Goal: Register for event/course

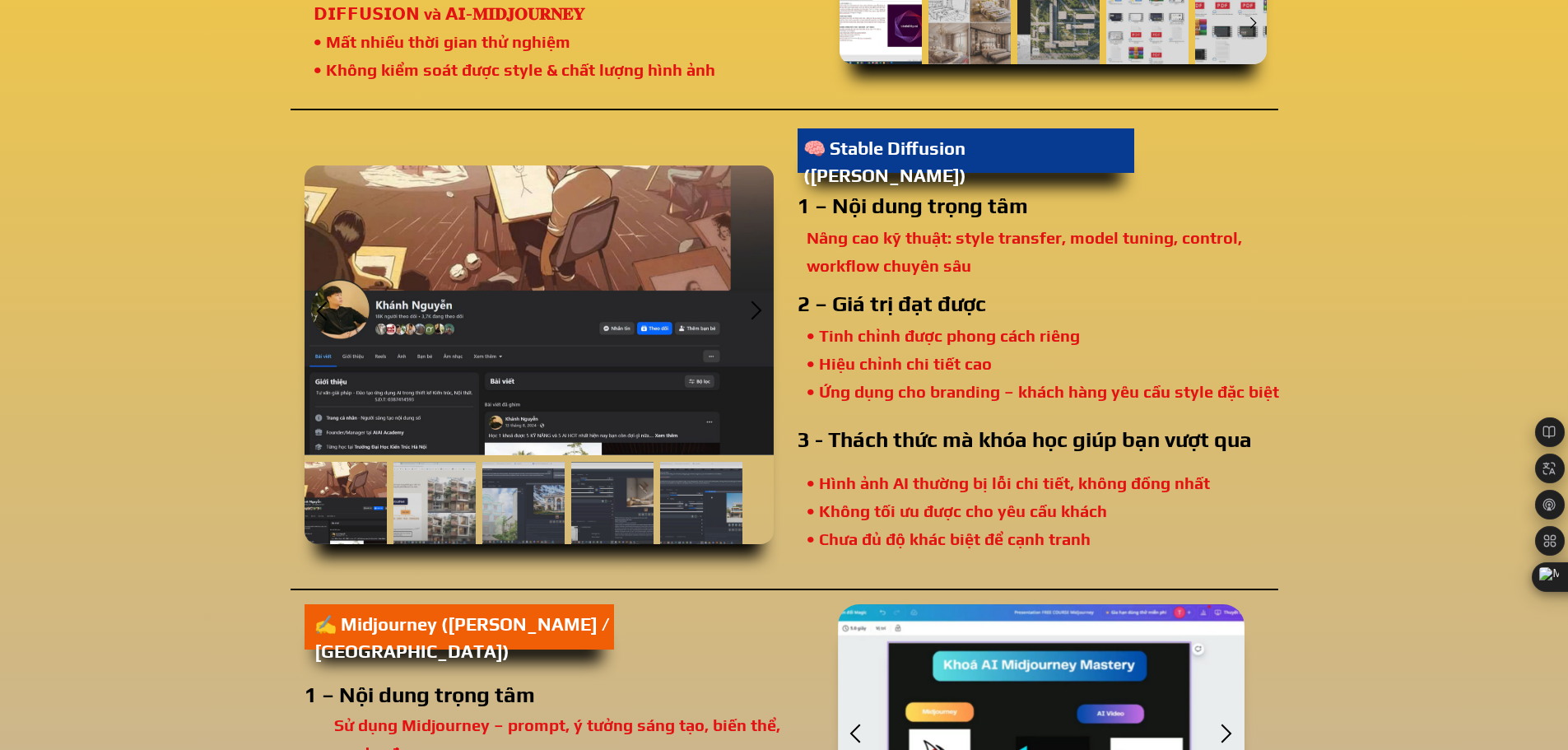
scroll to position [2717, 0]
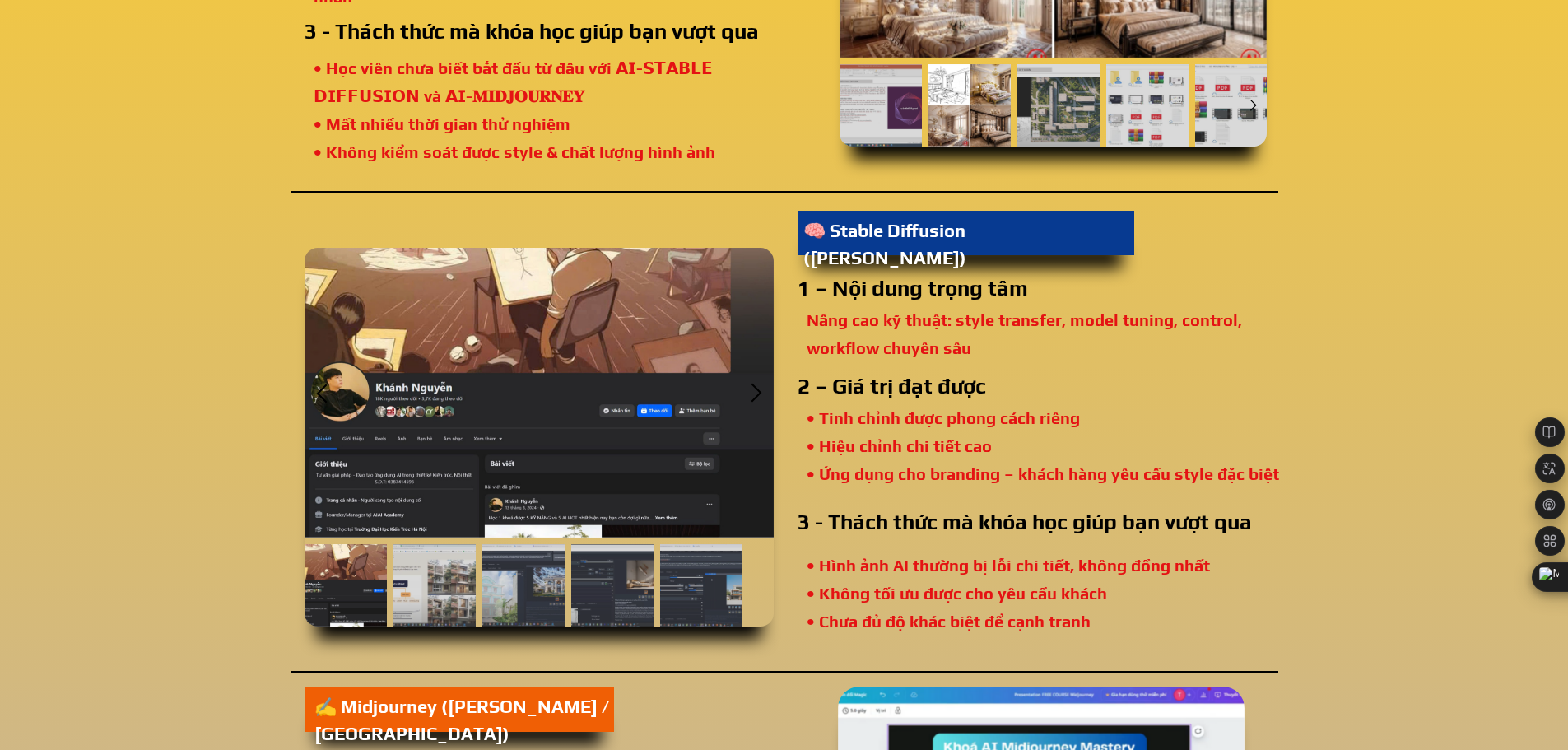
click at [1020, 247] on div at bounding box center [965, 233] width 336 height 45
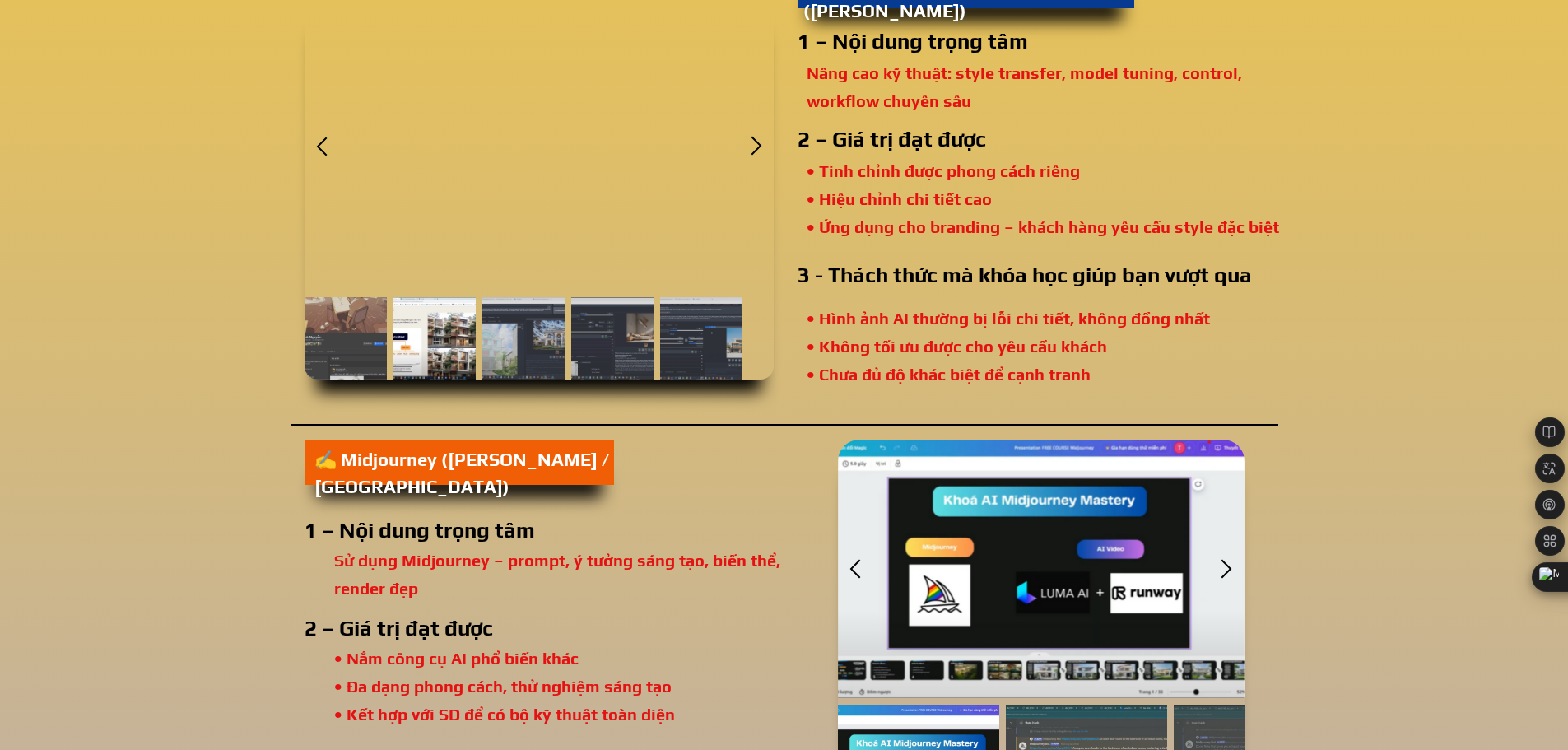
scroll to position [3129, 0]
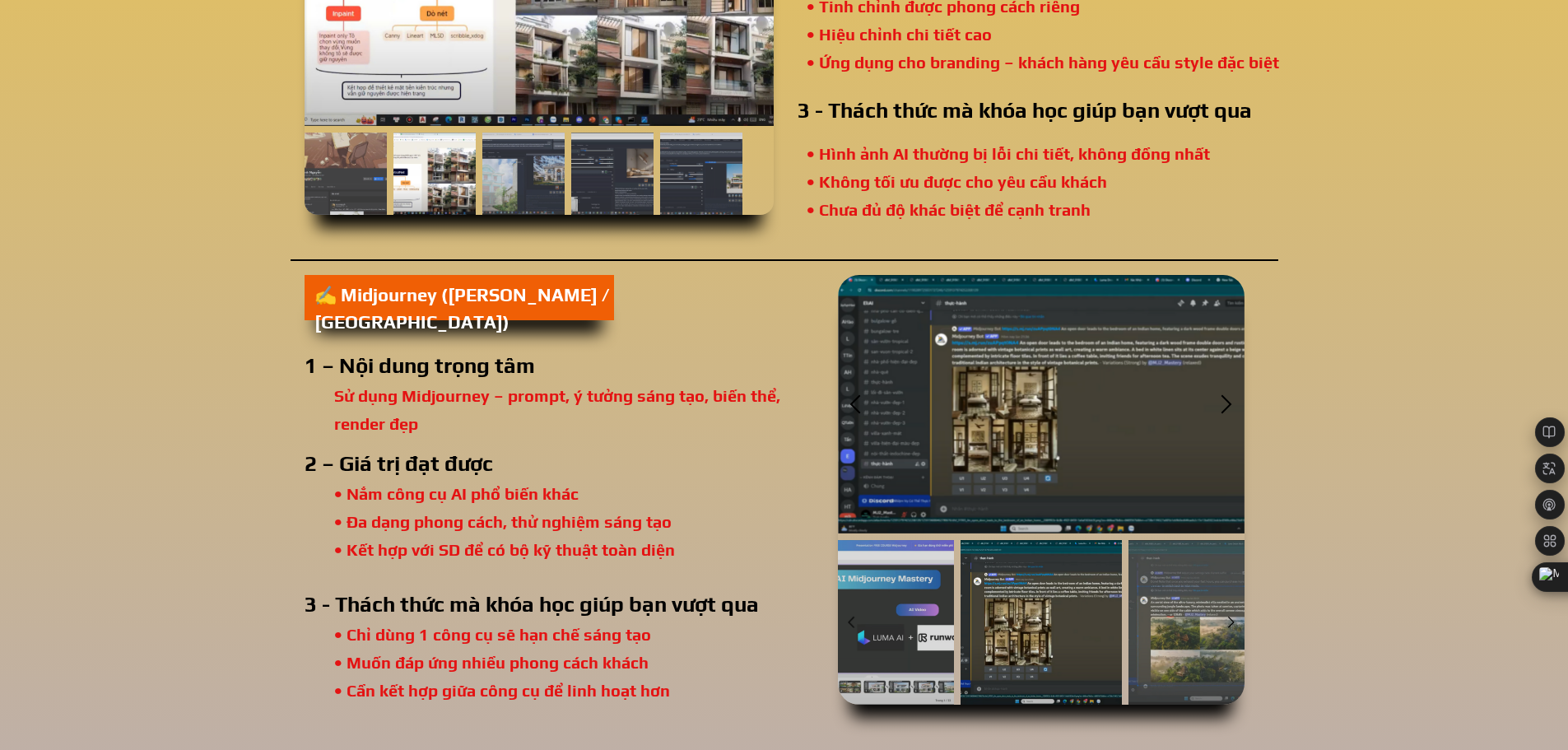
click at [1032, 630] on div at bounding box center [1040, 622] width 161 height 165
click at [1035, 426] on div at bounding box center [1041, 404] width 407 height 257
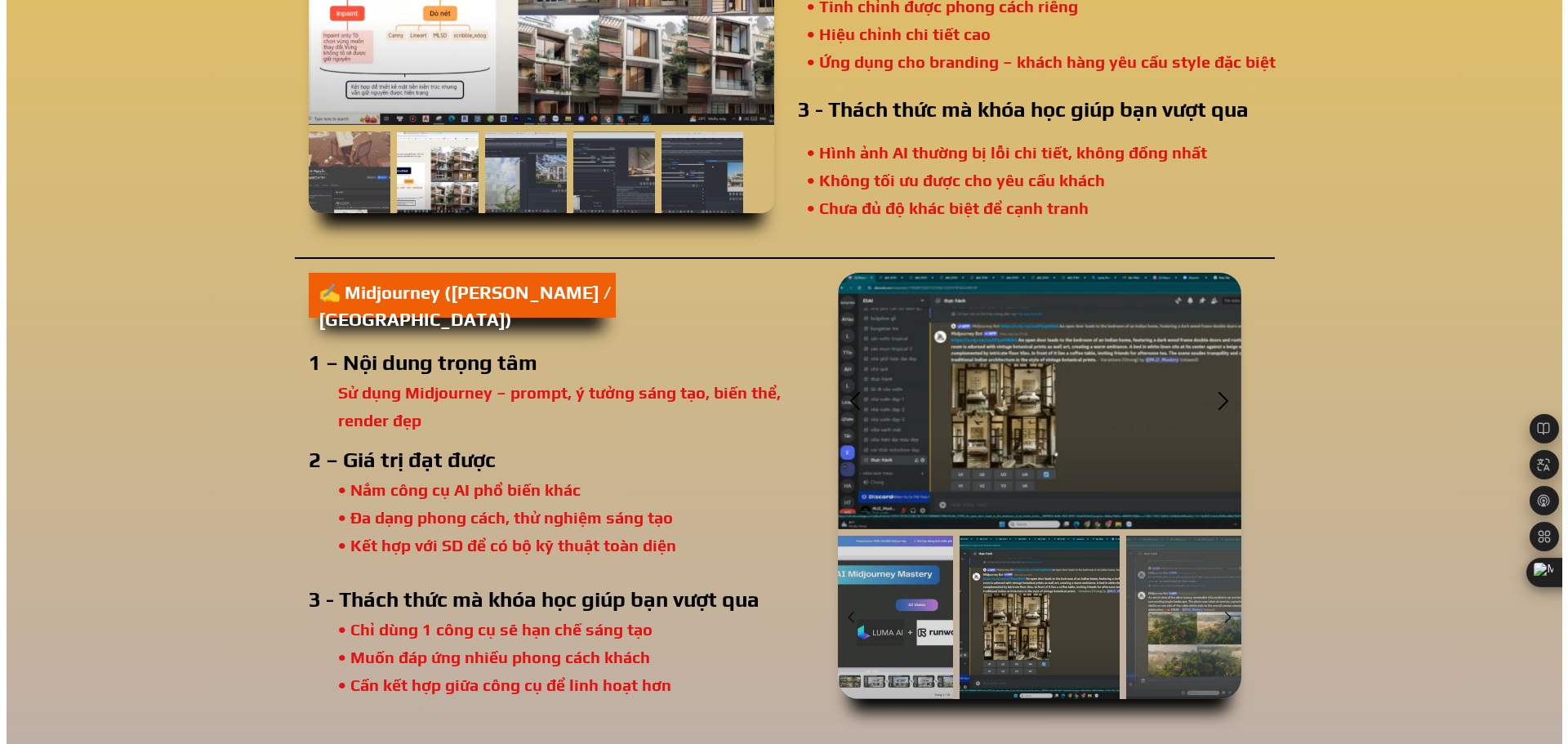
scroll to position [0, 0]
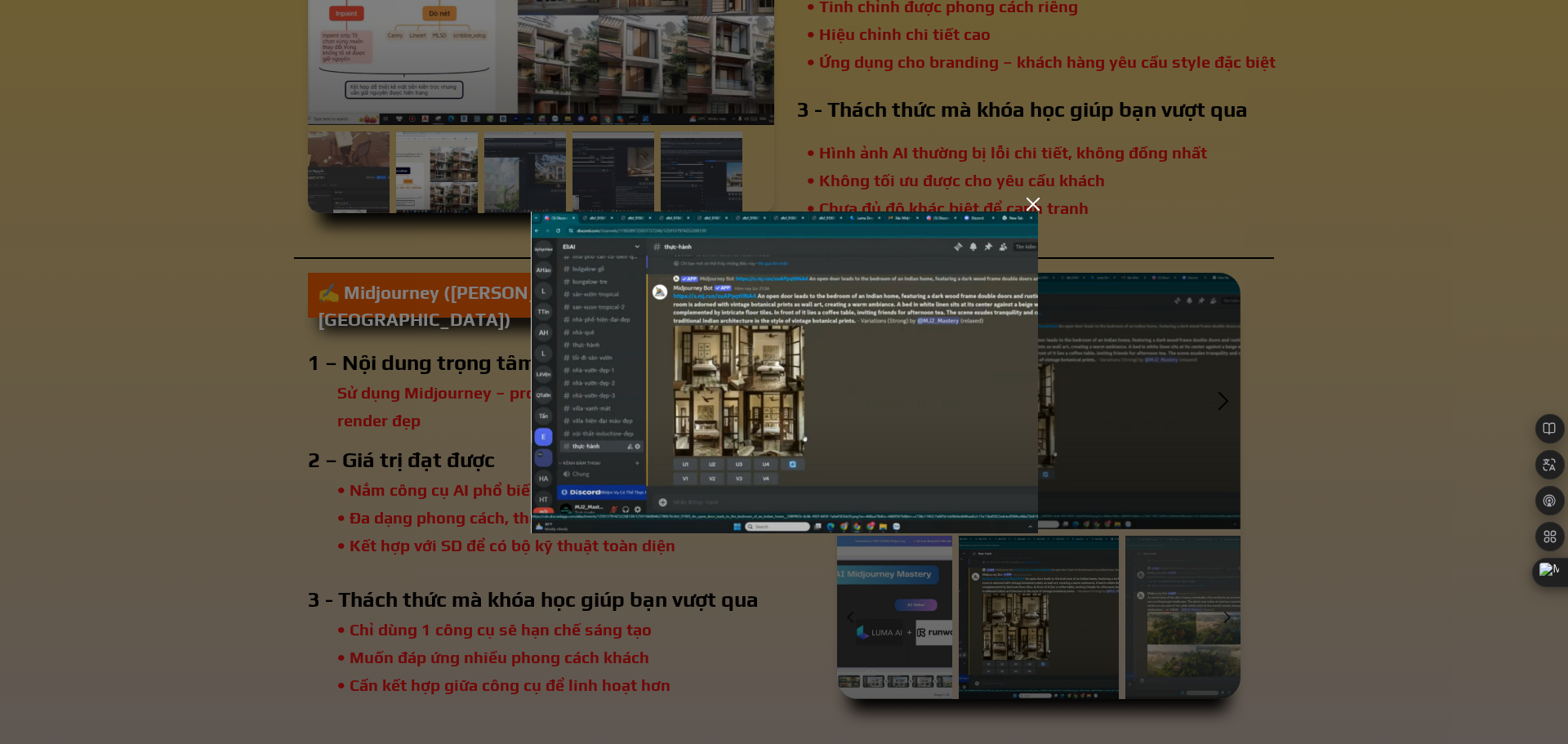
click at [1028, 205] on div at bounding box center [1033, 204] width 13 height 13
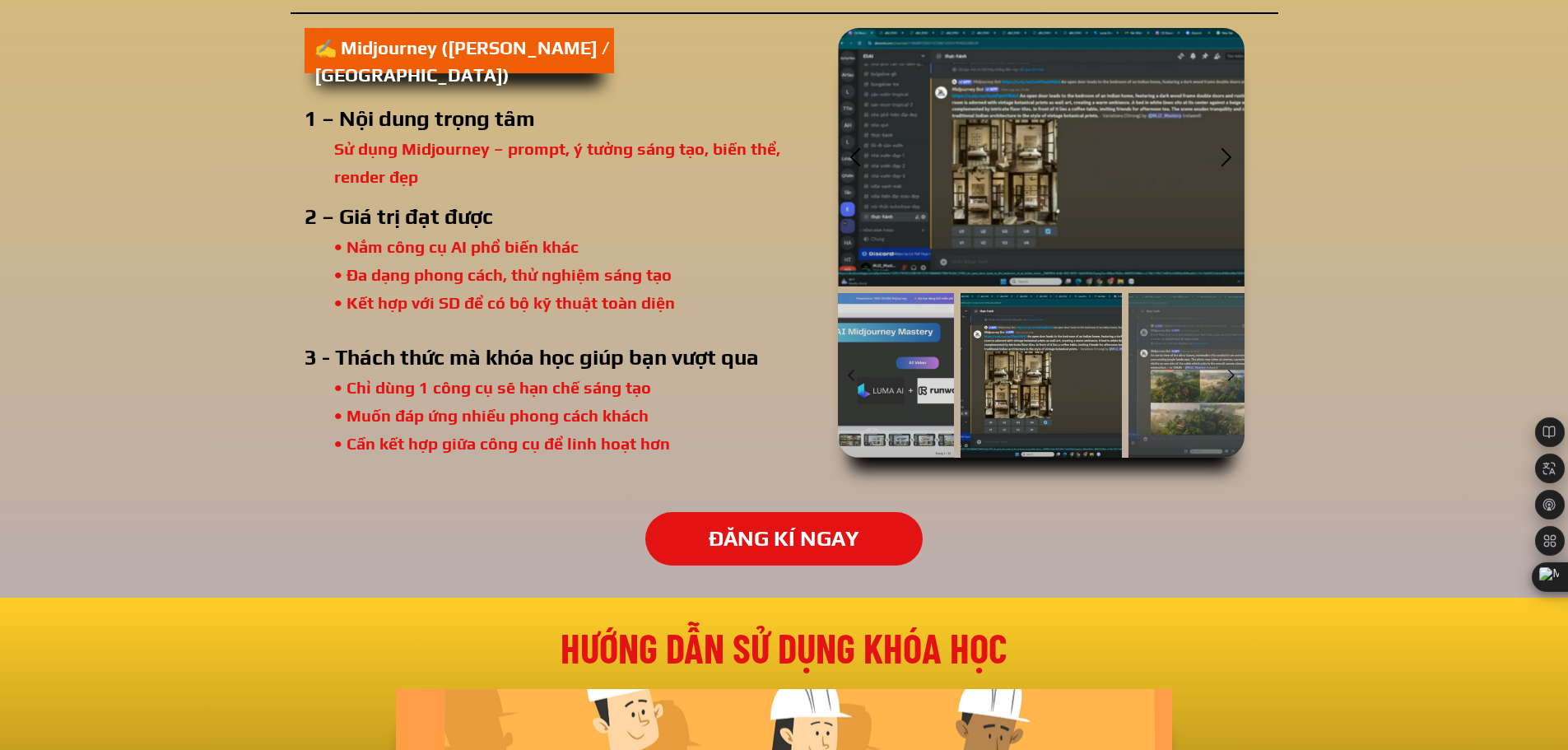
scroll to position [3458, 0]
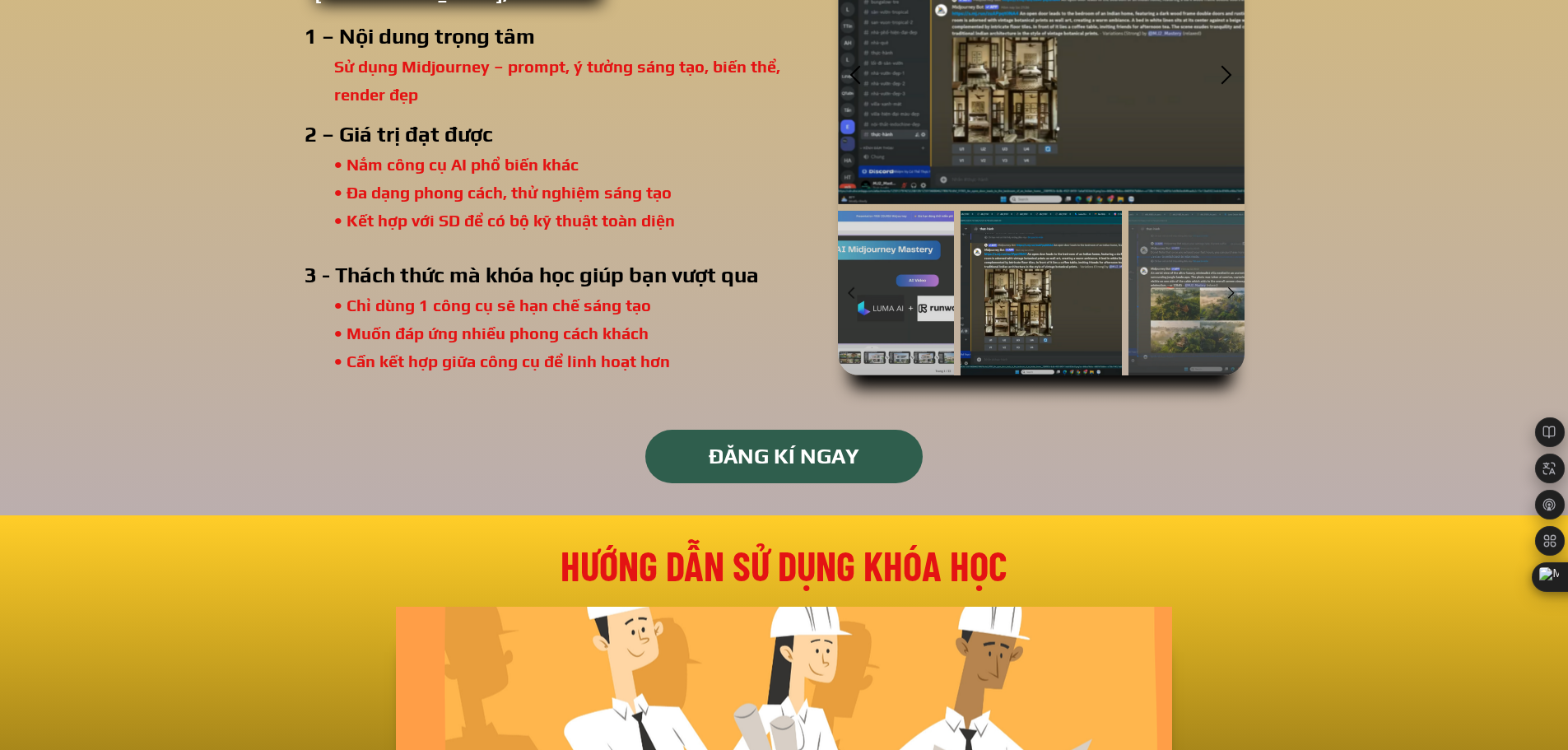
click at [809, 456] on p "ĐĂNG KÍ NGAY" at bounding box center [783, 456] width 300 height 57
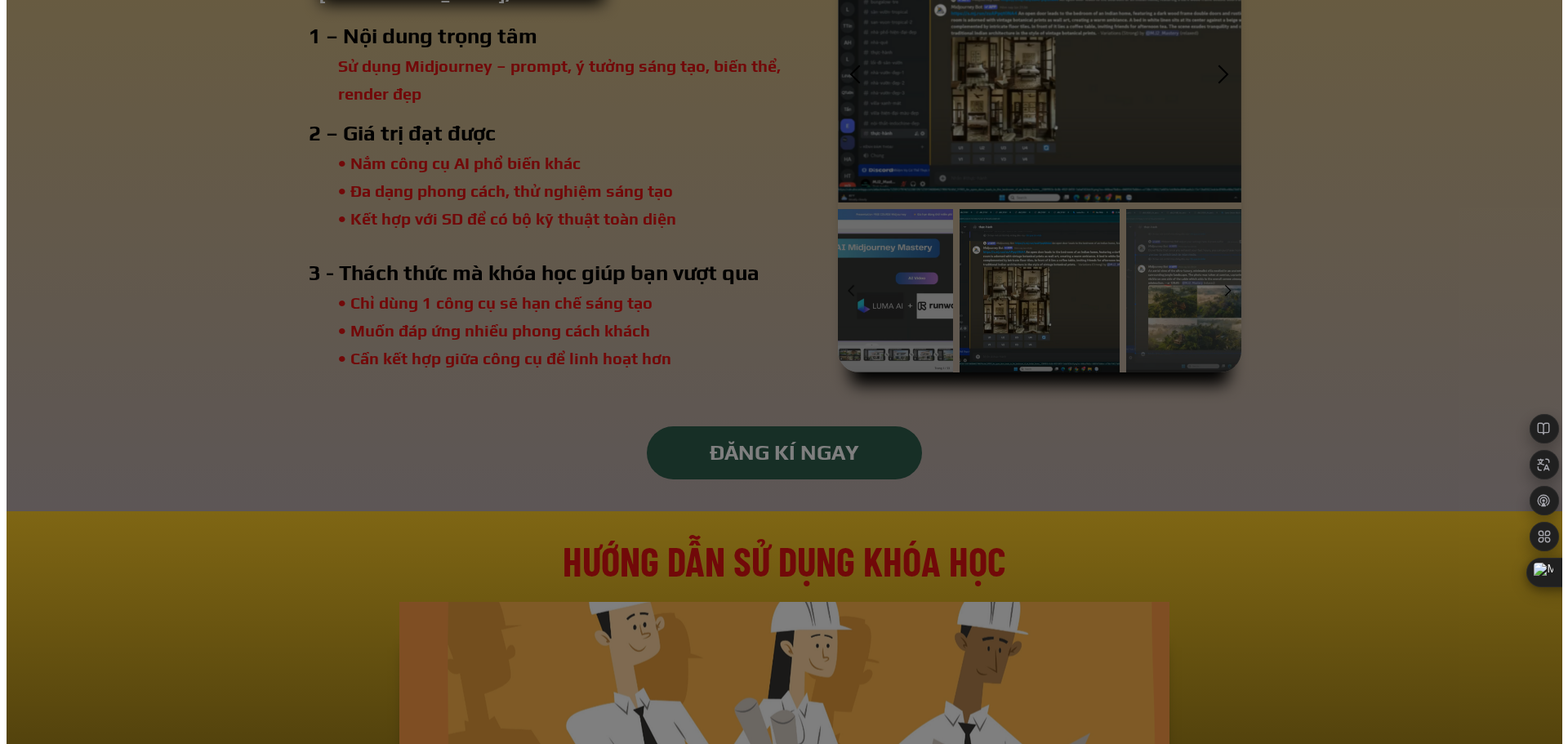
scroll to position [0, 0]
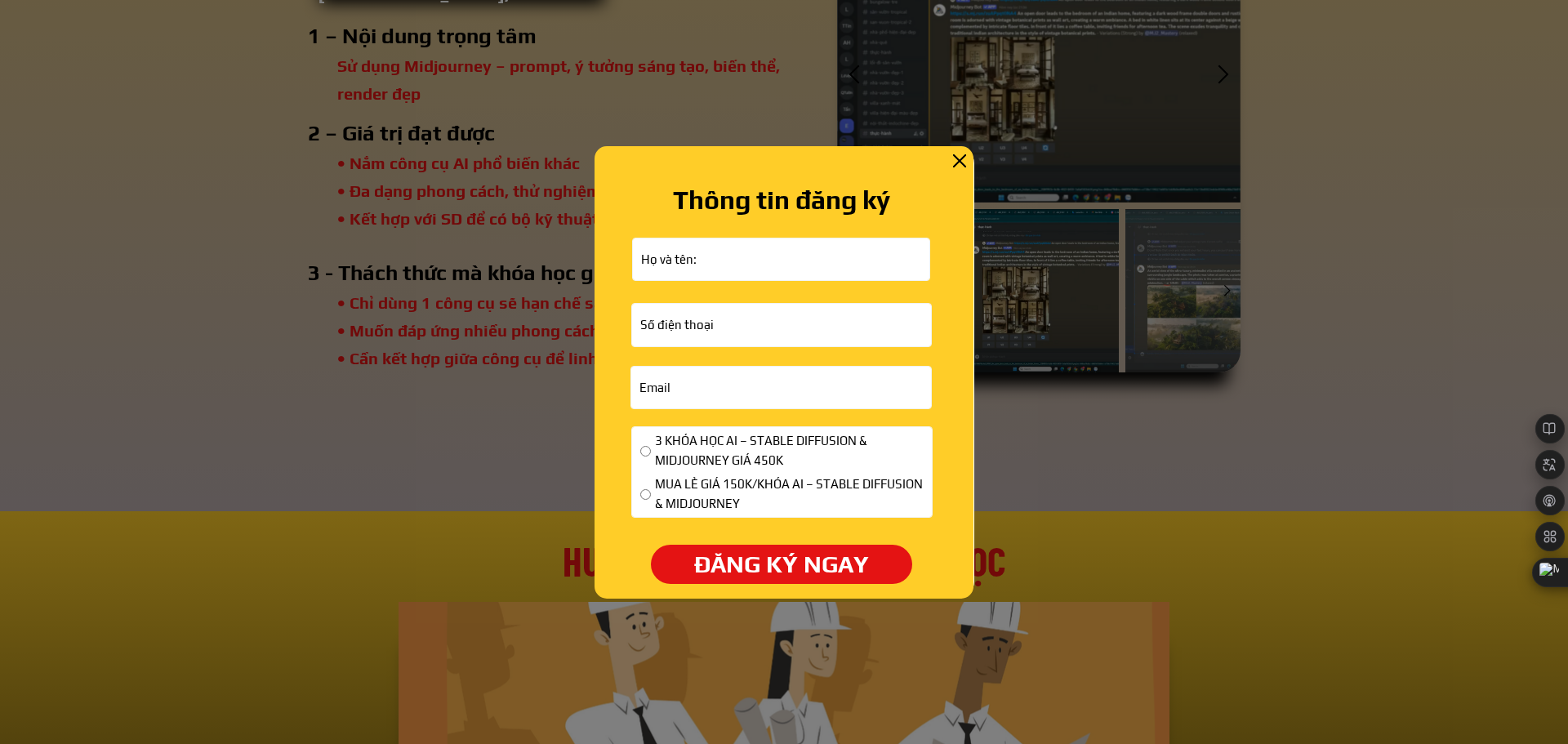
click at [964, 154] on div at bounding box center [959, 161] width 13 height 13
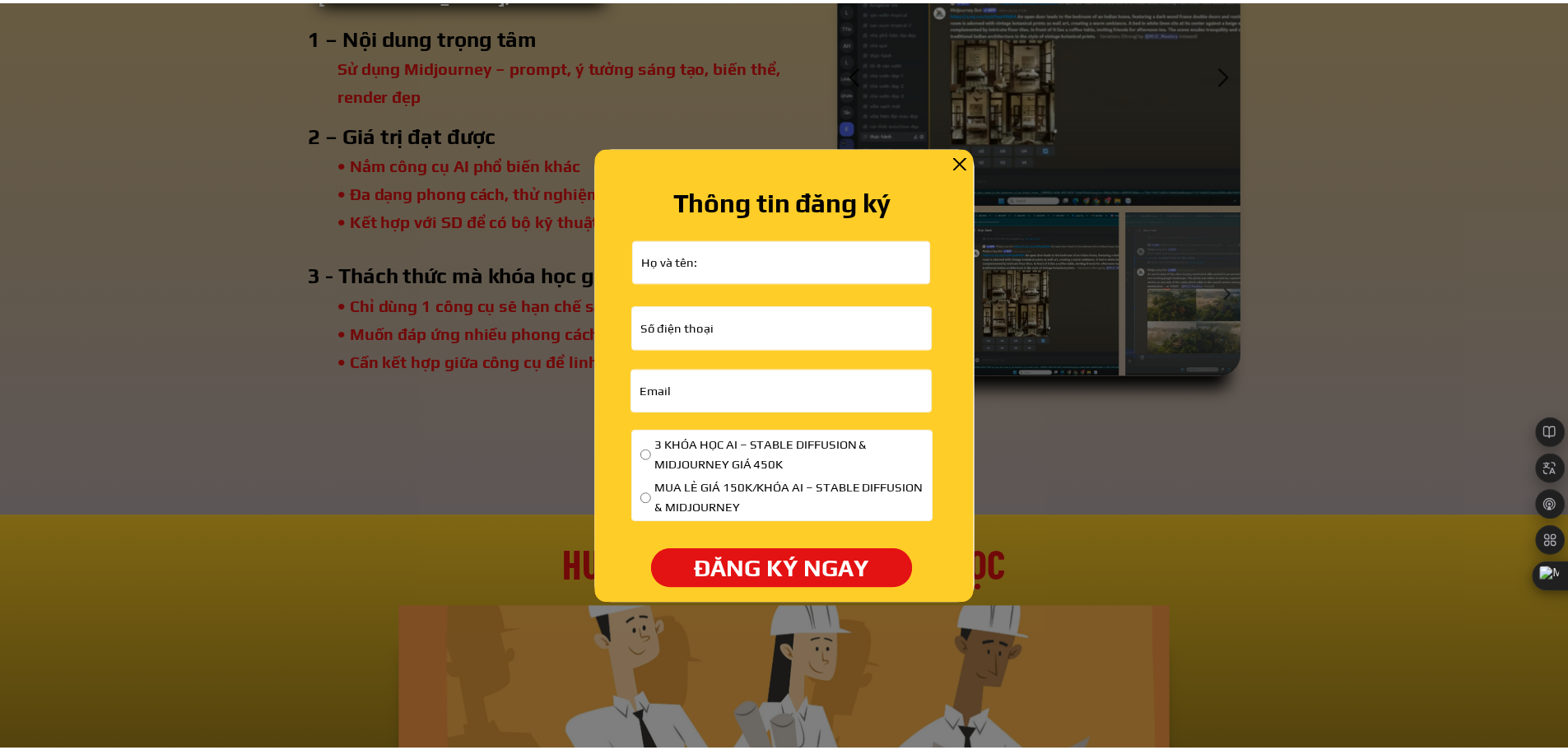
scroll to position [3458, 0]
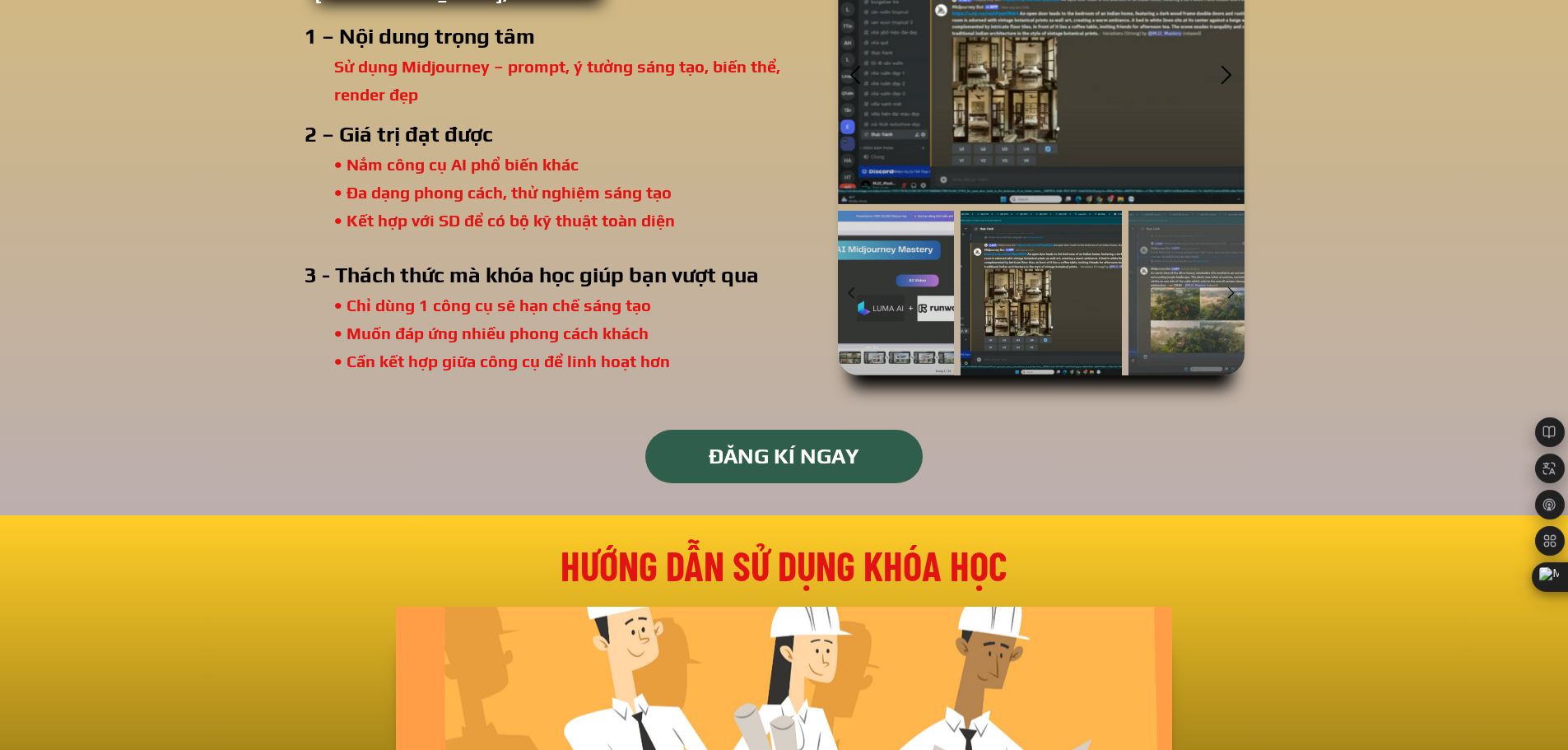
click at [786, 479] on p "ĐĂNG KÍ NGAY" at bounding box center [784, 456] width 279 height 53
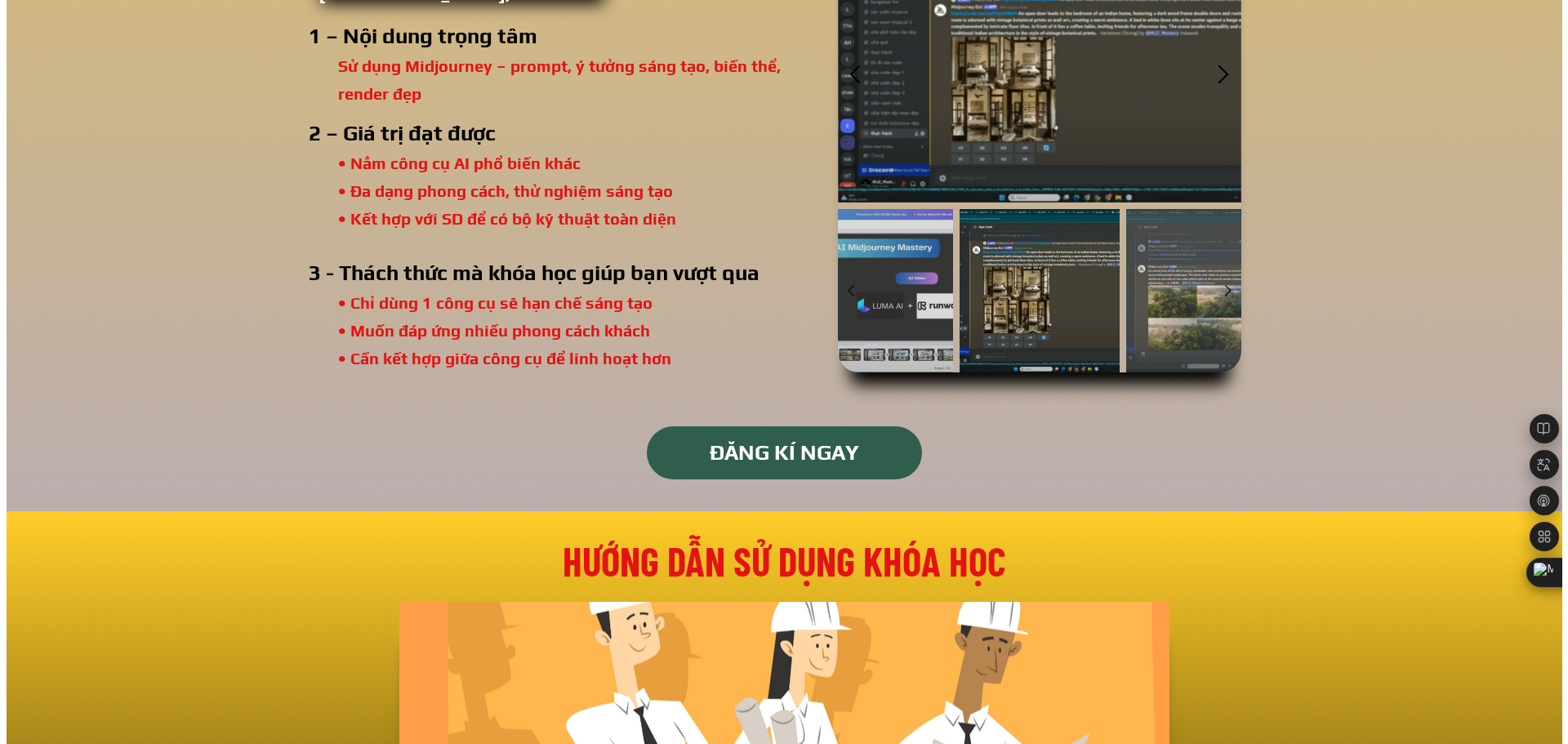
scroll to position [0, 0]
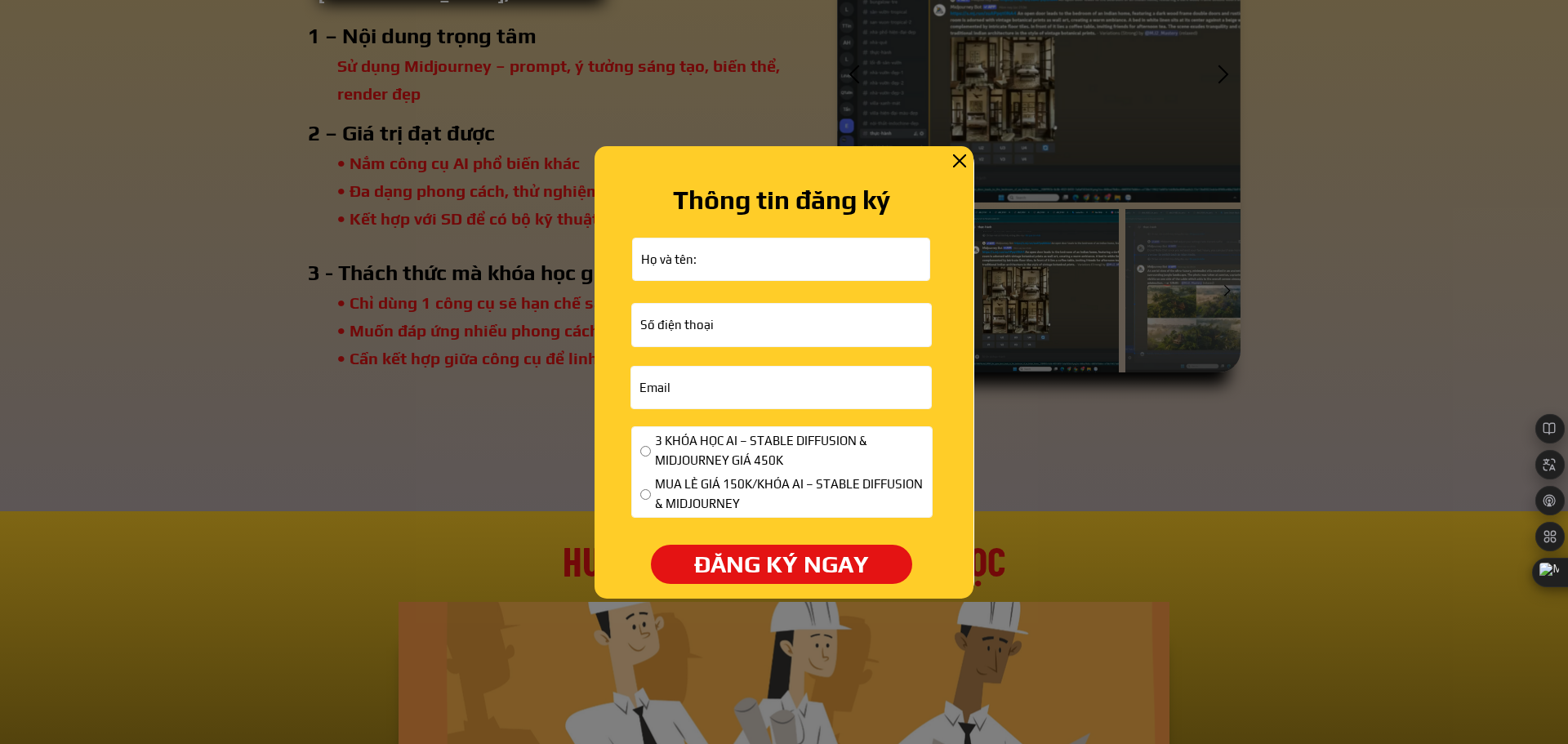
click at [953, 159] on div at bounding box center [959, 161] width 13 height 13
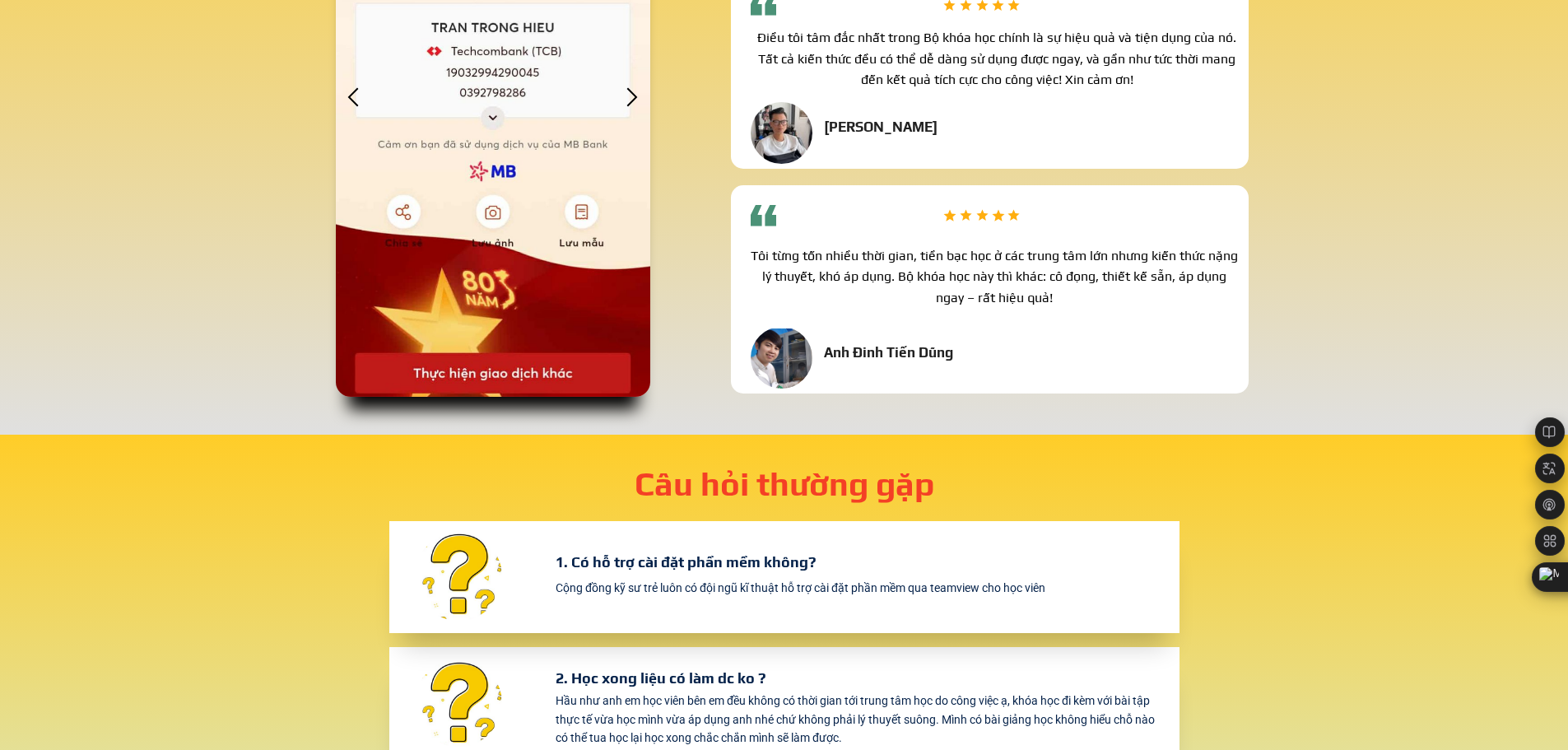
scroll to position [4611, 0]
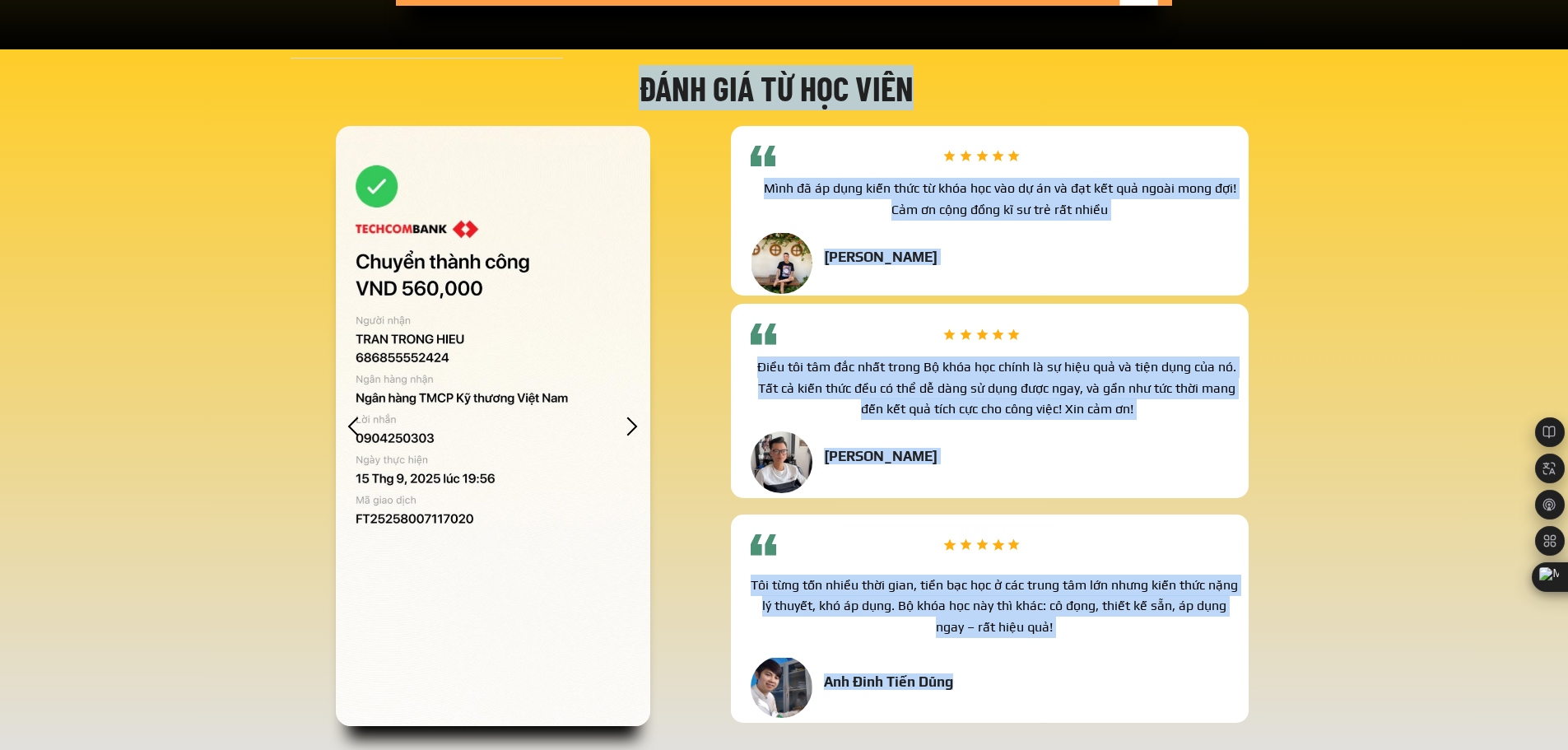
drag, startPoint x: 494, startPoint y: 516, endPoint x: 291, endPoint y: 517, distance: 203.0
click at [296, 517] on div "Đánh giá từ học viên Mình đã áp dụng kiến thức từ khóa học vào dự án và đạt kết…" at bounding box center [784, 408] width 988 height 713
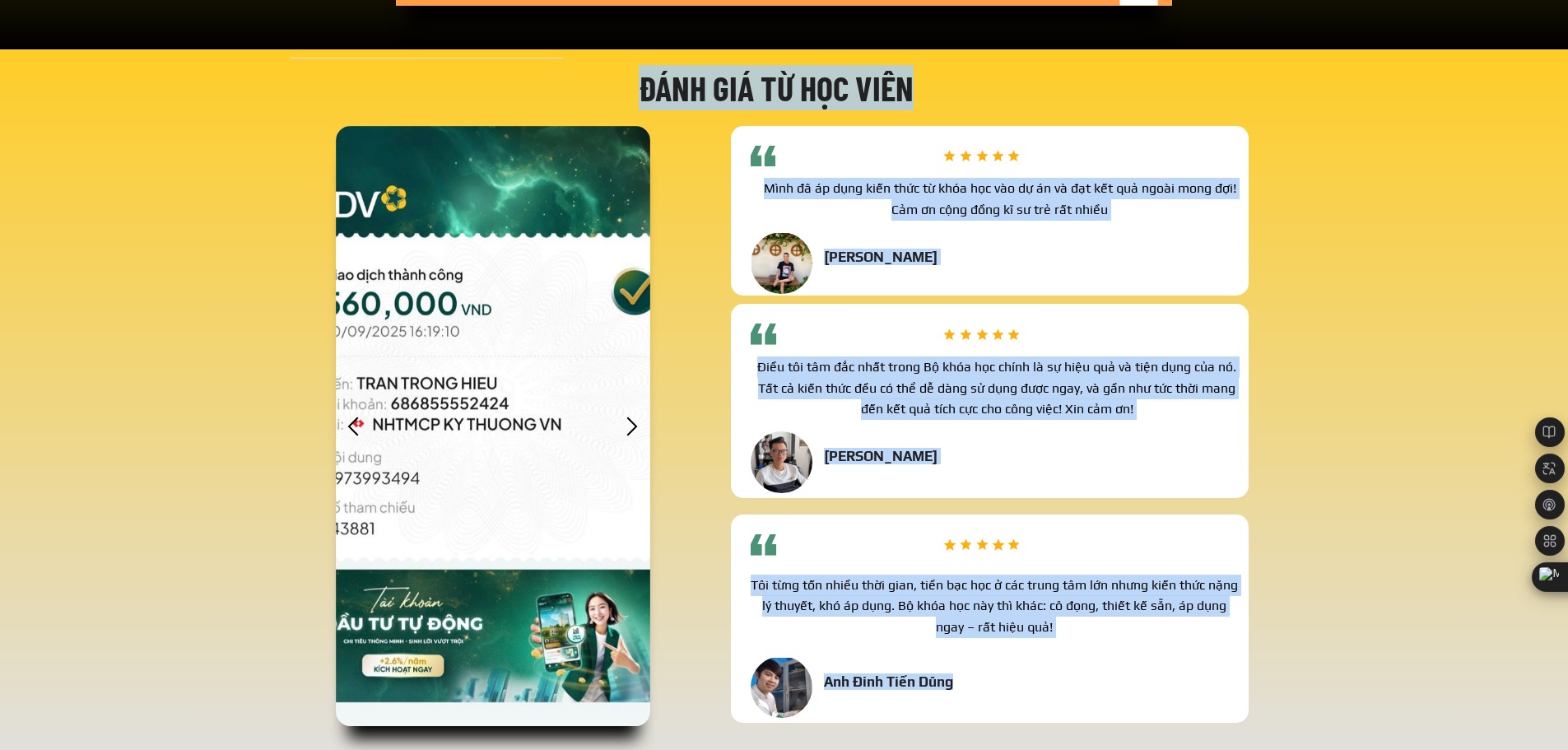
click at [360, 427] on div at bounding box center [353, 426] width 28 height 28
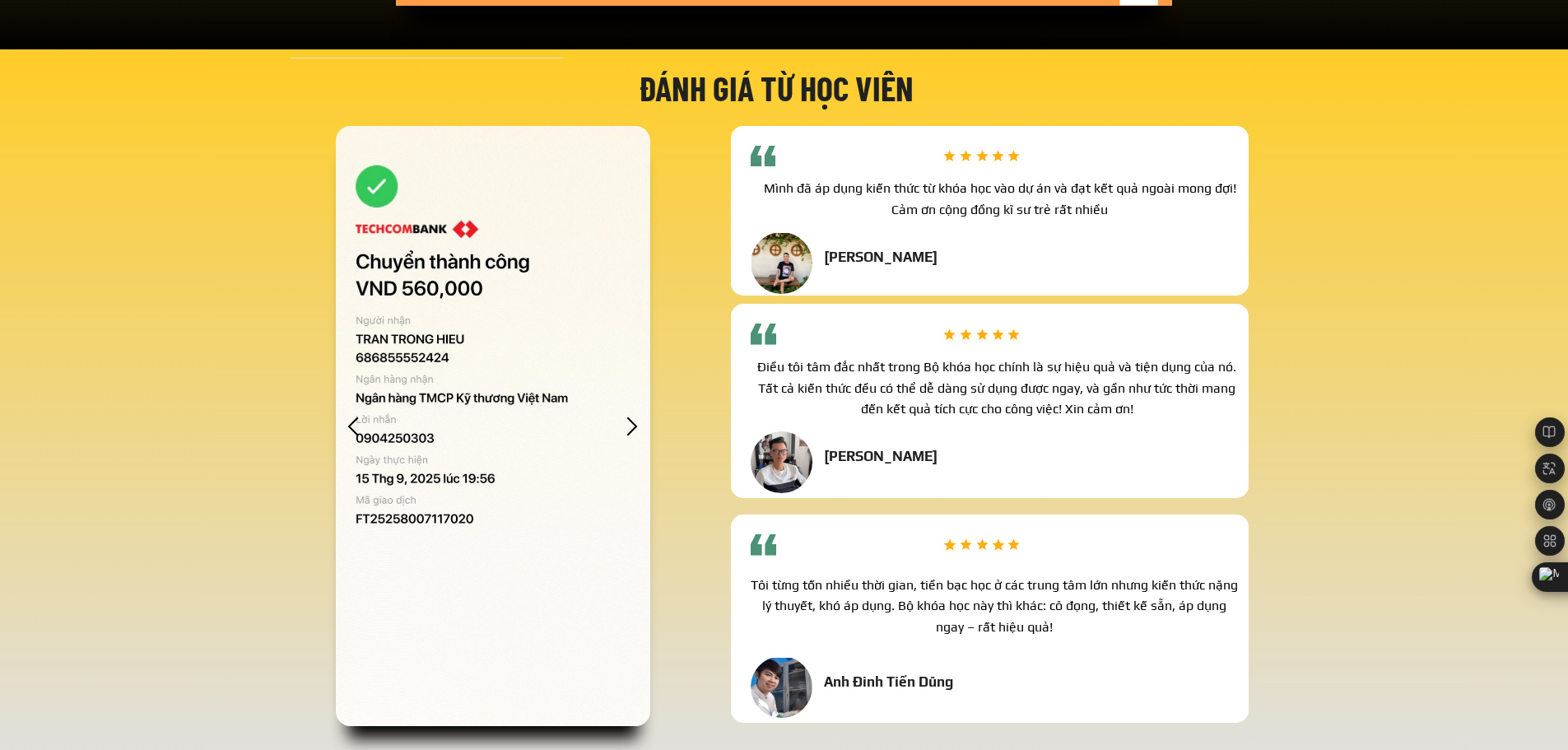
click at [640, 428] on div at bounding box center [633, 426] width 28 height 28
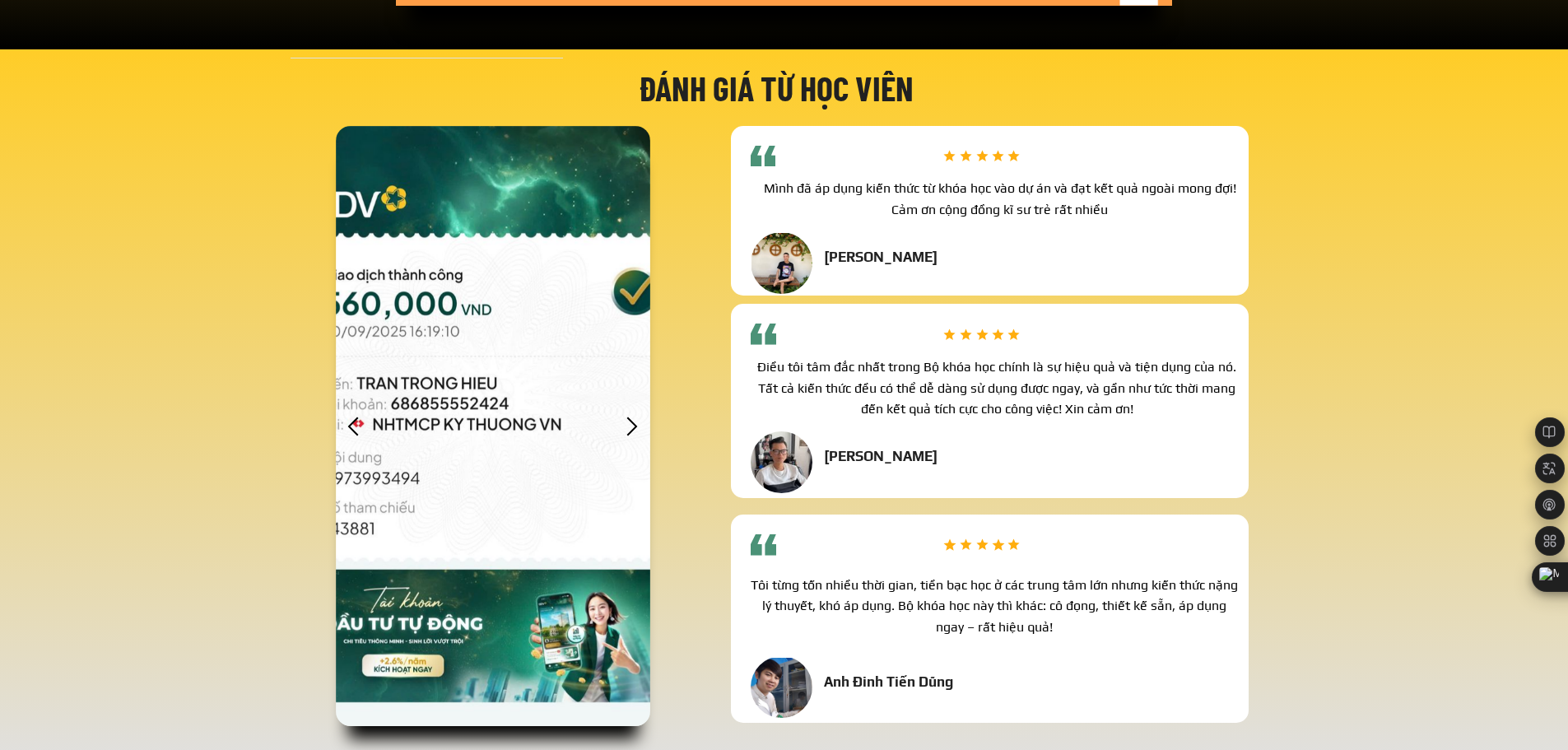
click at [623, 432] on div at bounding box center [633, 426] width 28 height 28
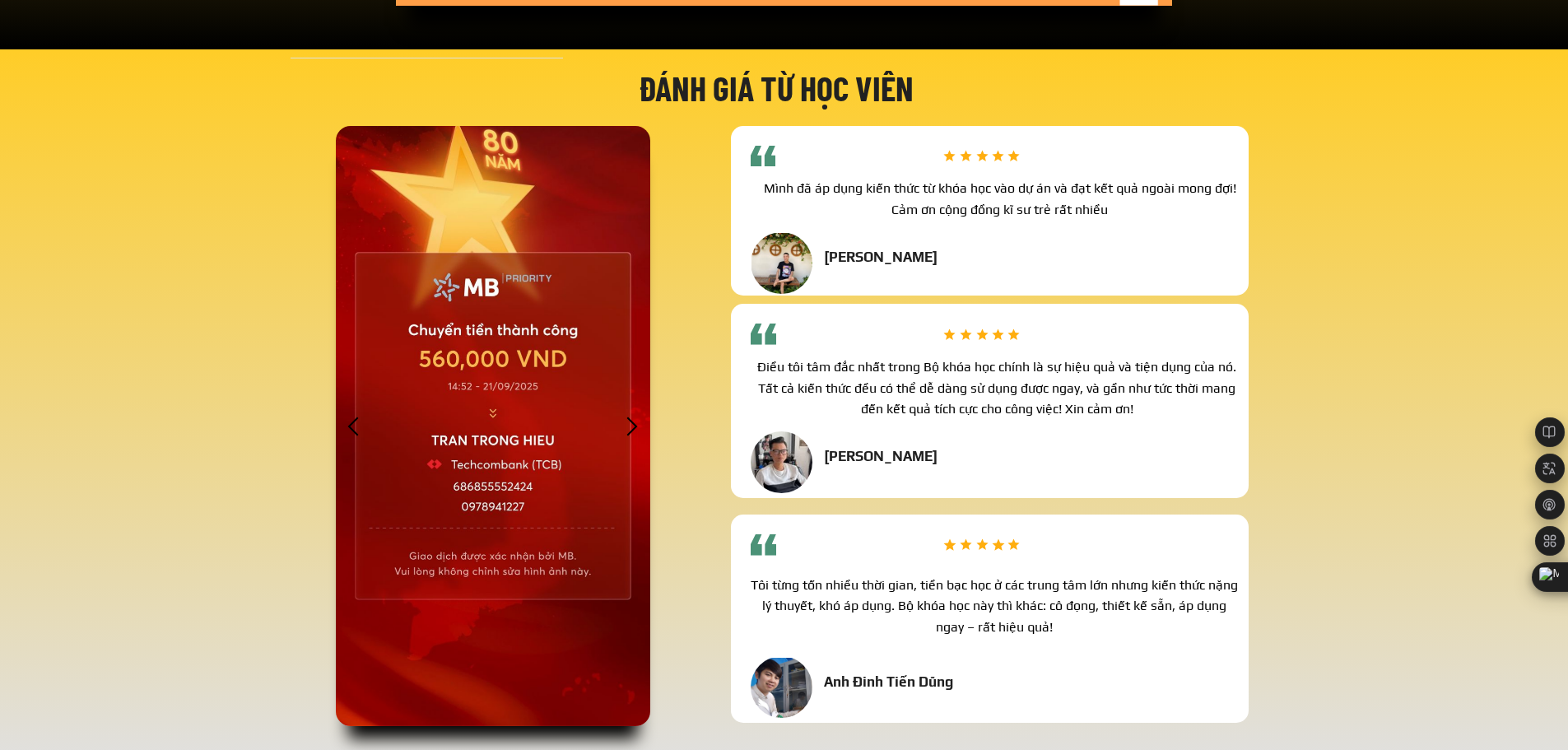
click at [623, 432] on div at bounding box center [633, 426] width 28 height 28
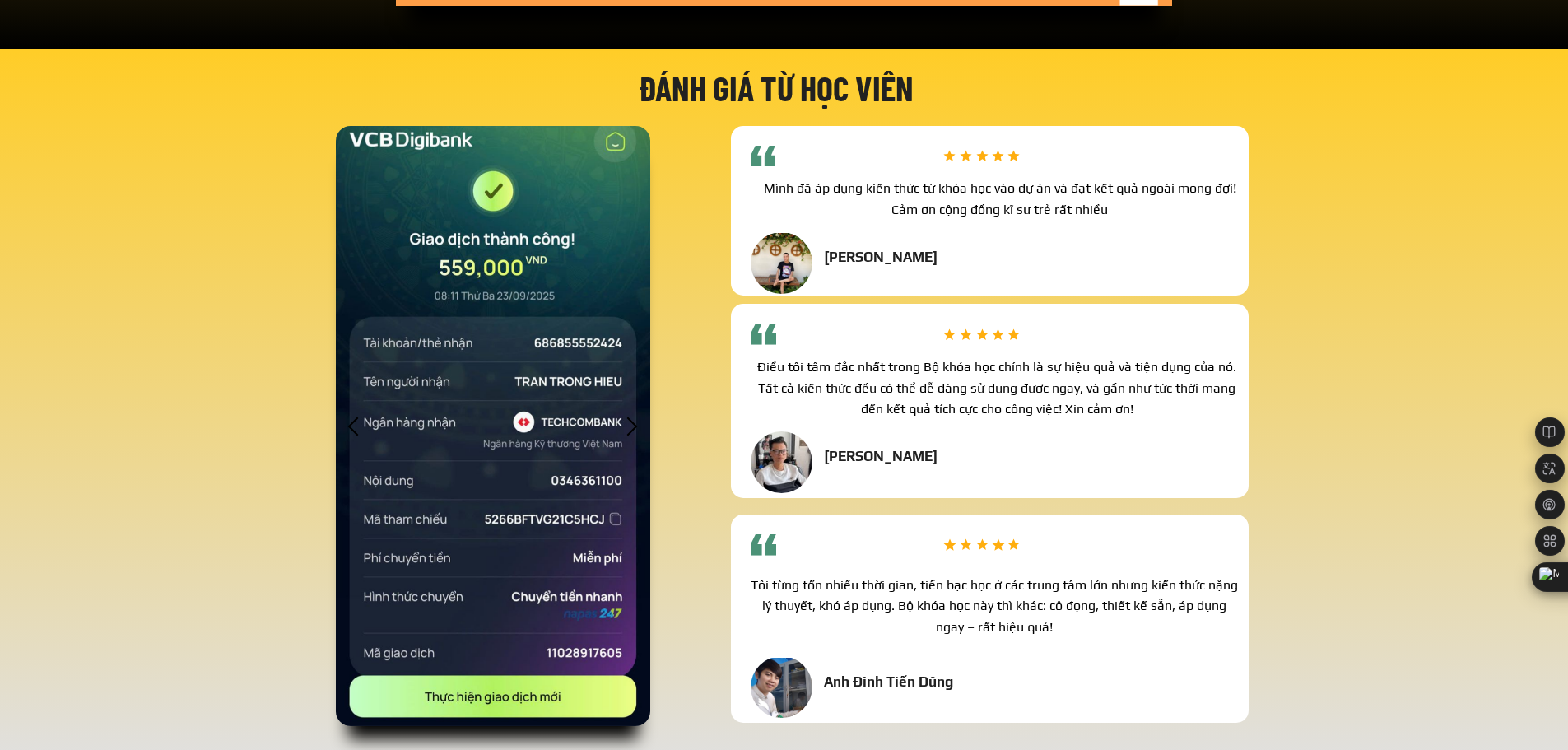
click at [623, 432] on div at bounding box center [633, 426] width 28 height 28
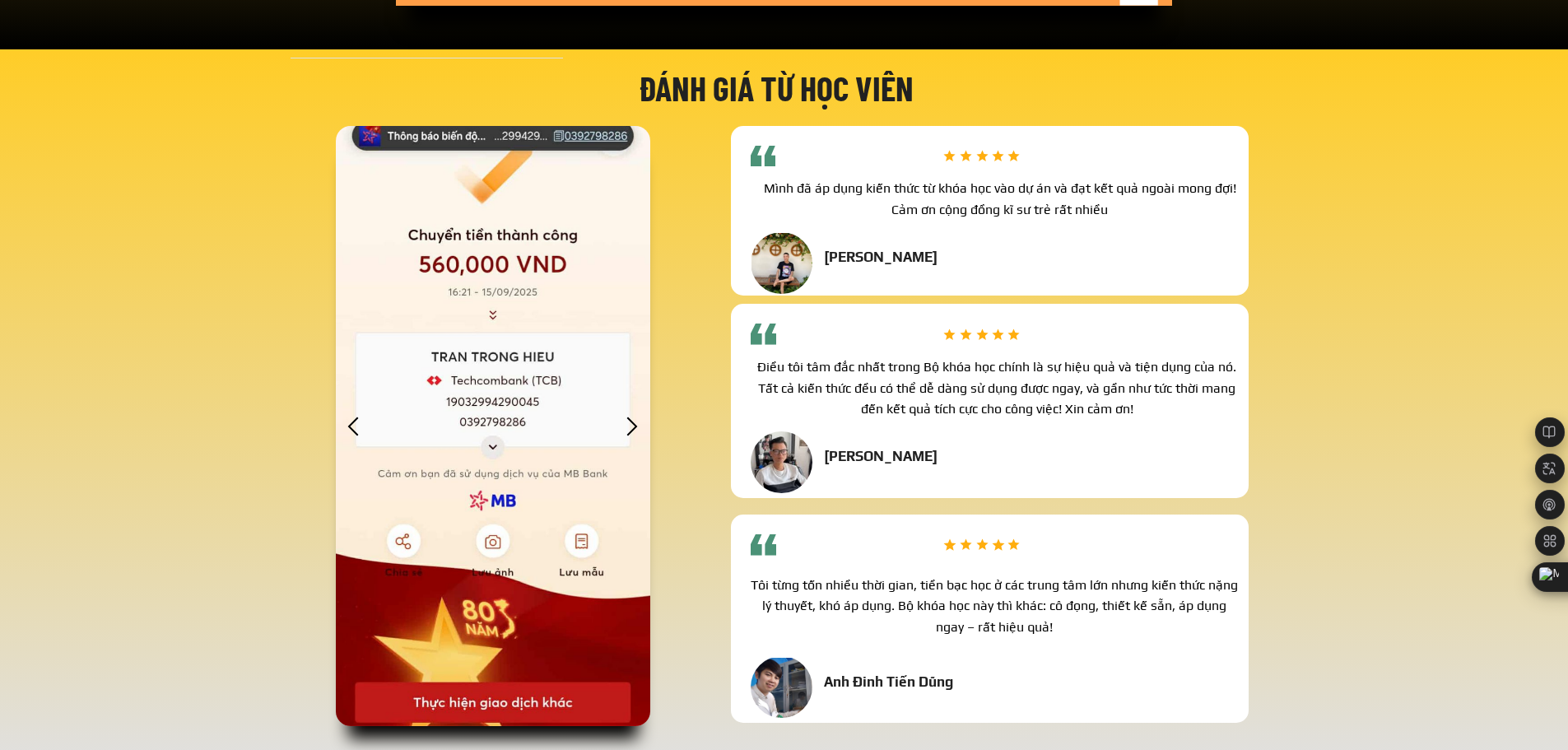
click at [620, 434] on div at bounding box center [633, 426] width 28 height 28
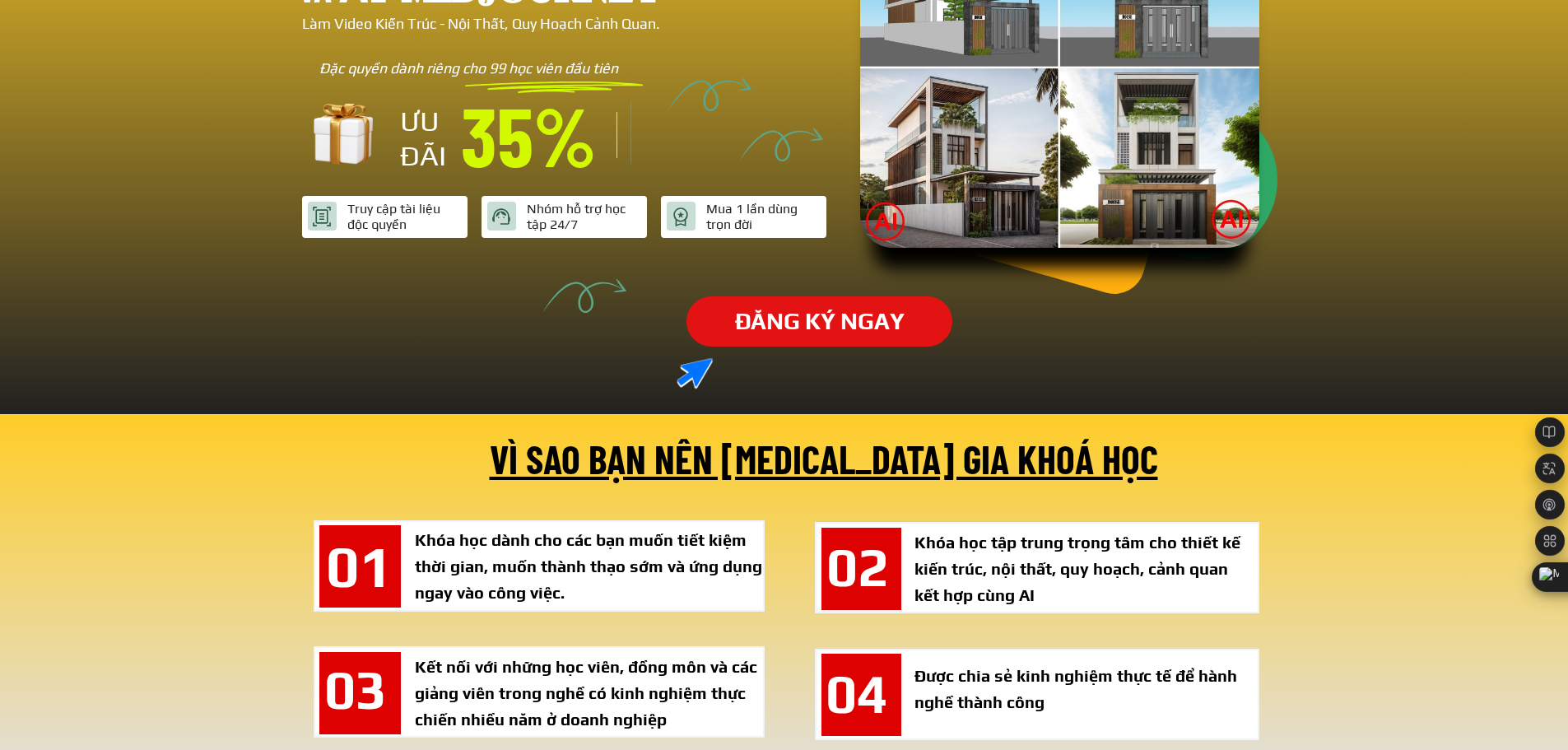
scroll to position [0, 0]
